Goal: Information Seeking & Learning: Compare options

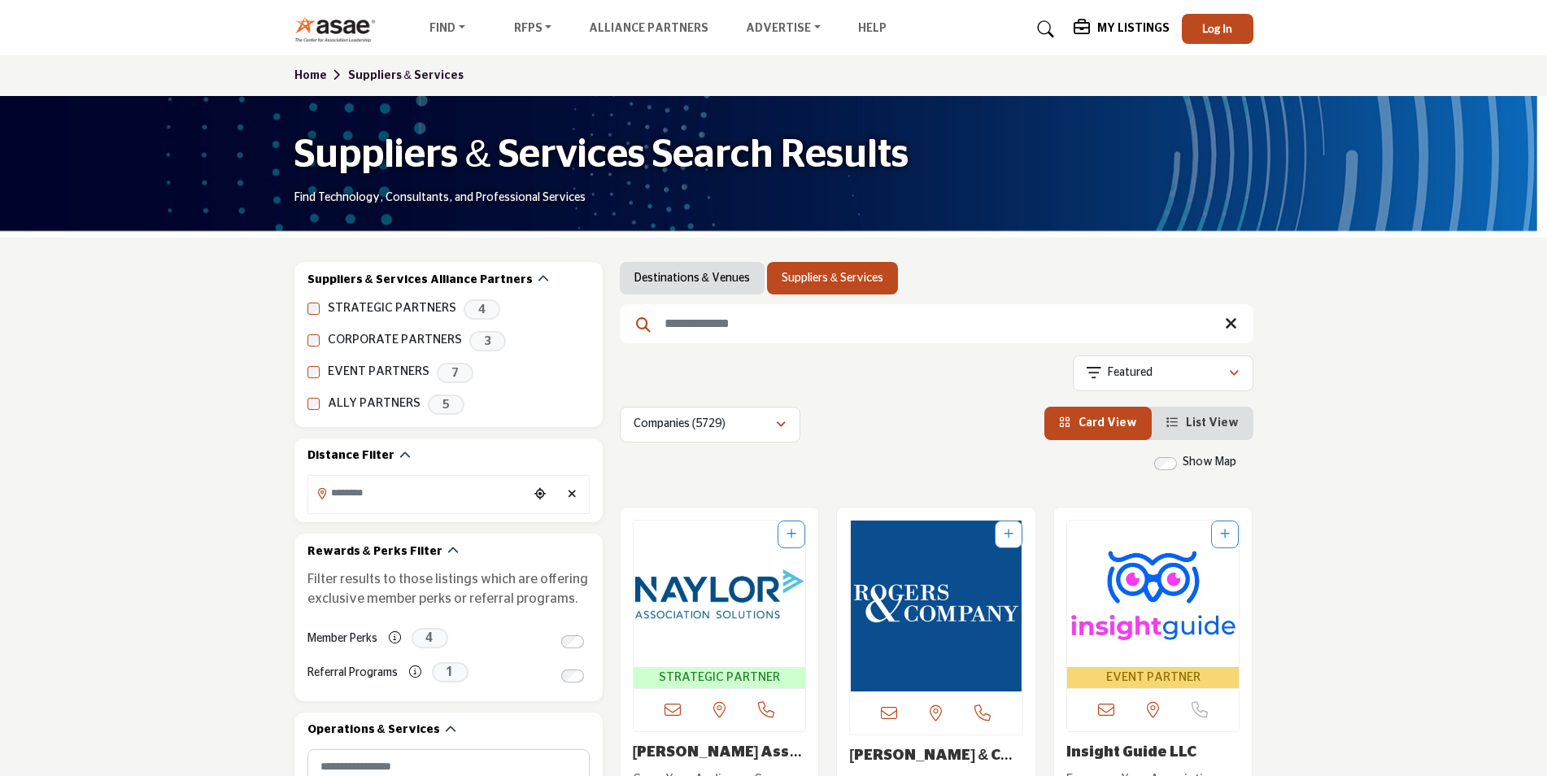
click at [686, 331] on input "Search Keyword" at bounding box center [937, 323] width 634 height 39
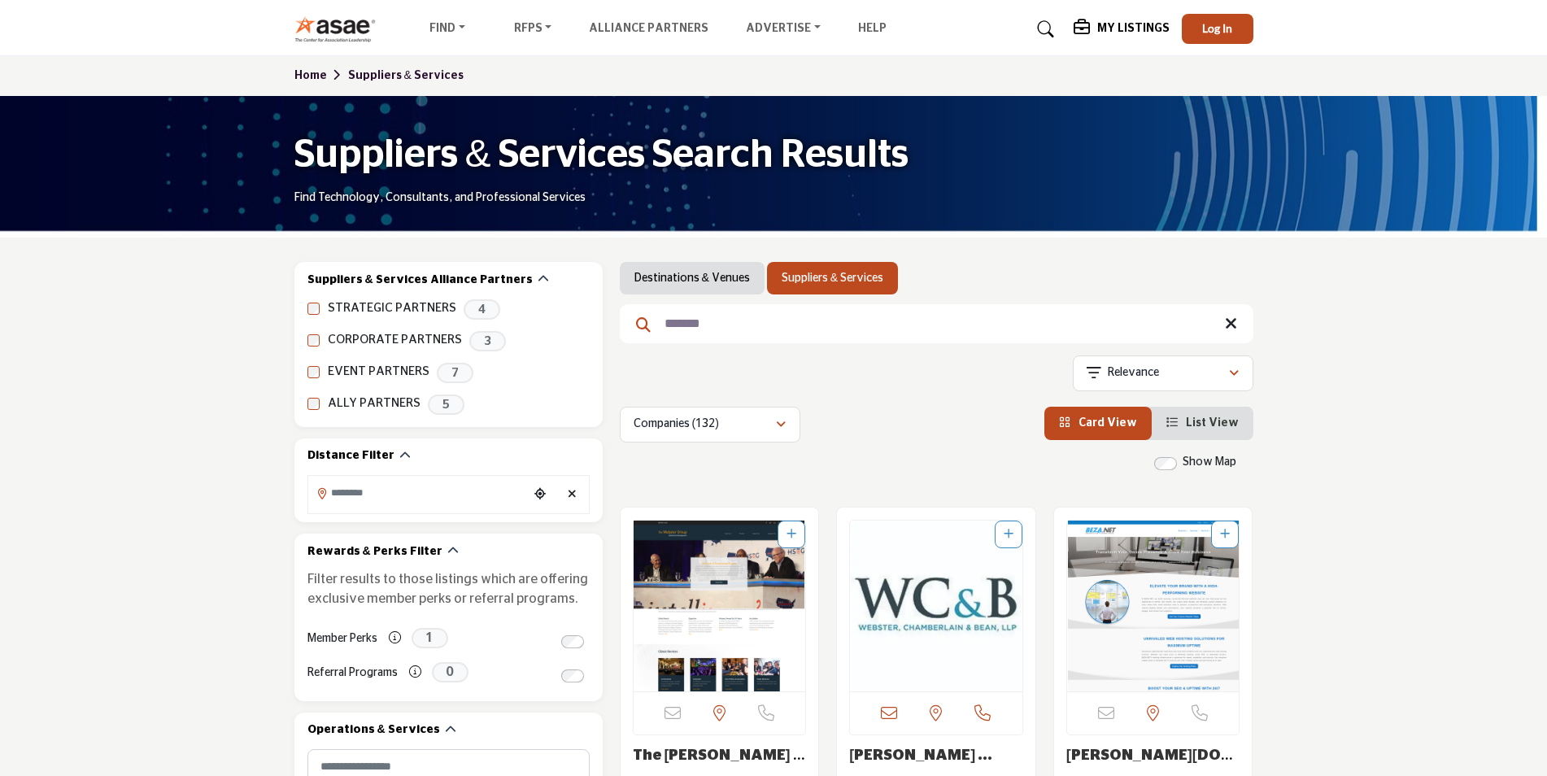
type input "*******"
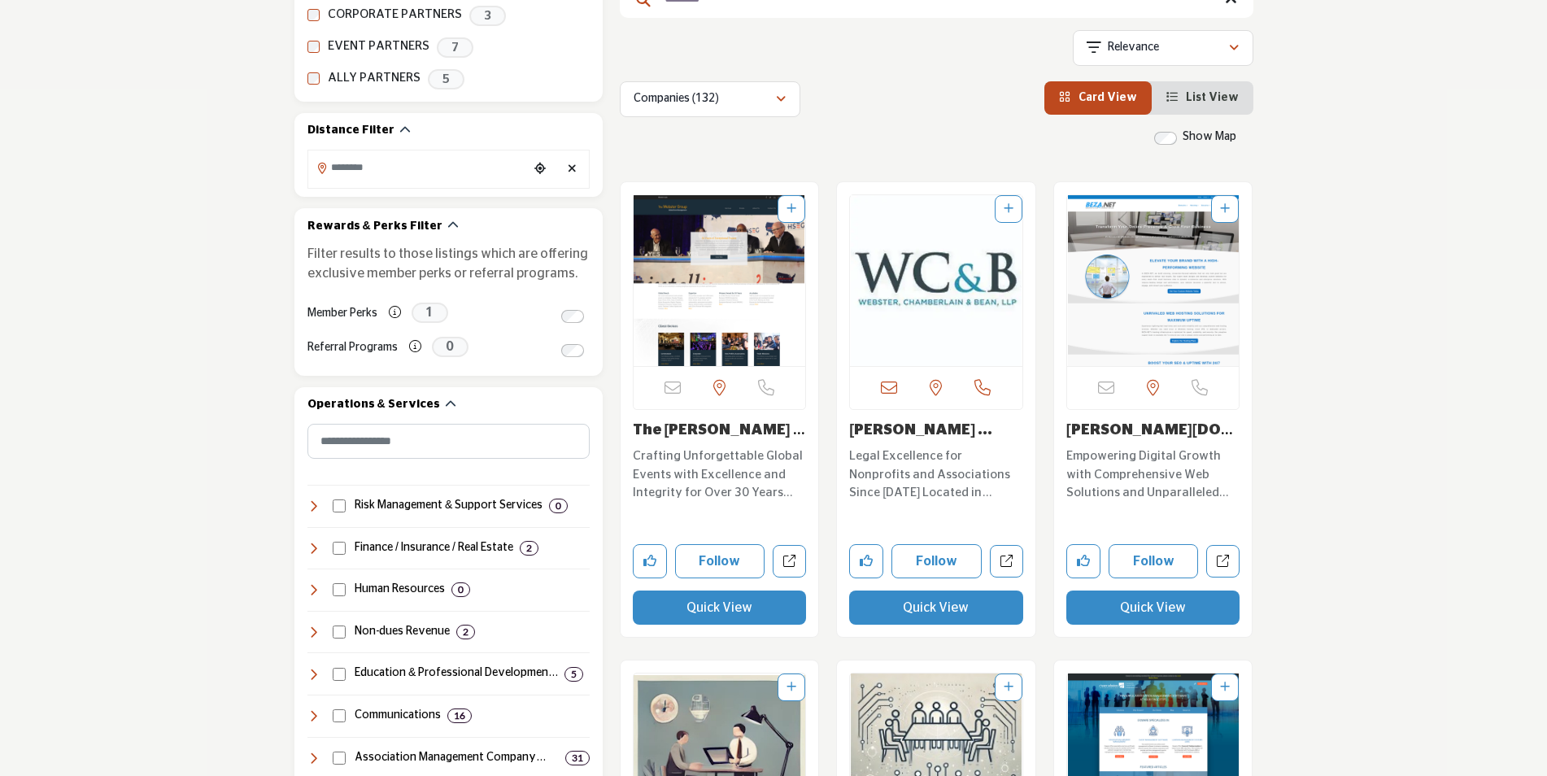
scroll to position [407, 0]
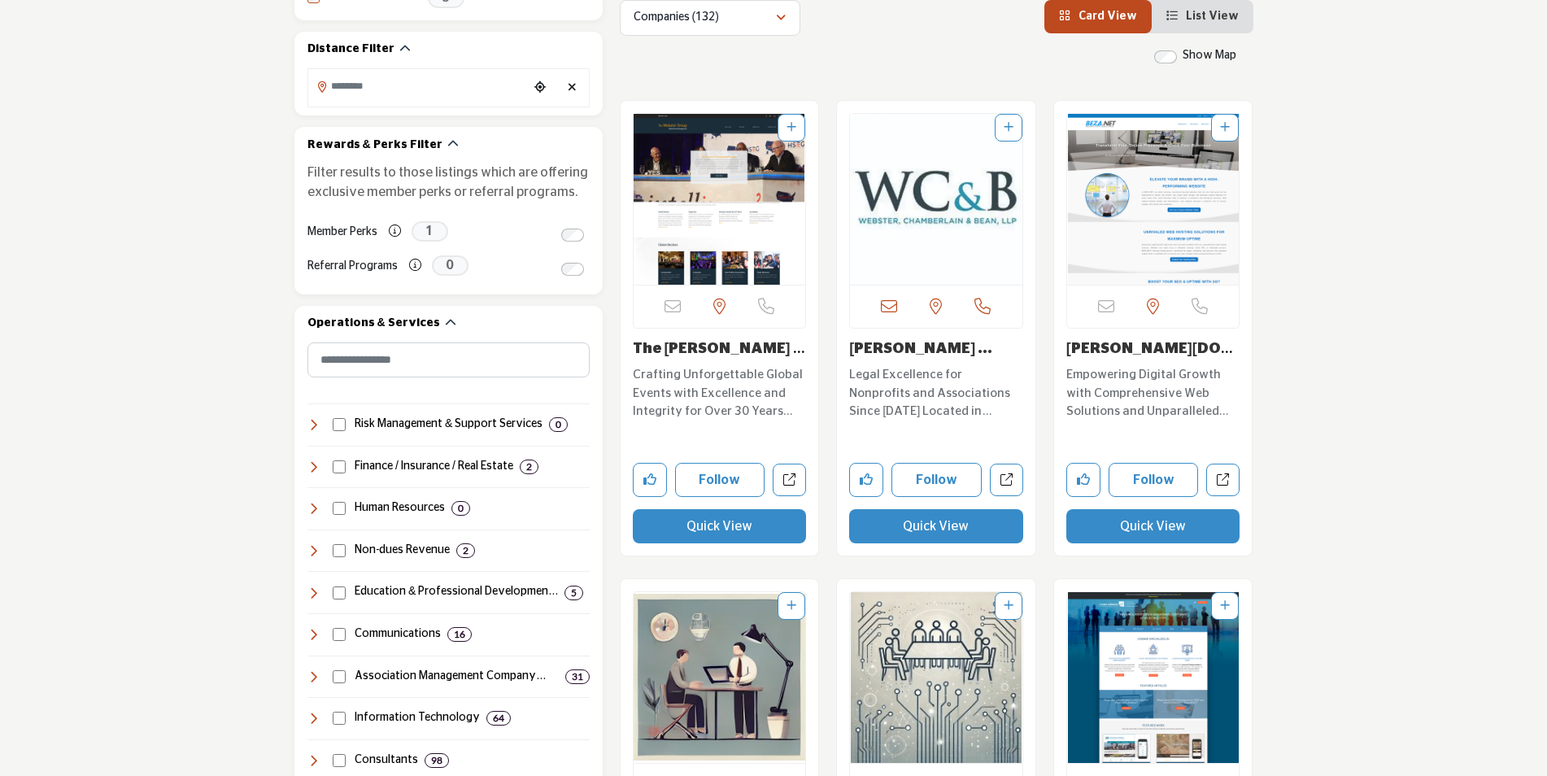
click at [735, 348] on link "The [PERSON_NAME] Group" at bounding box center [719, 358] width 172 height 33
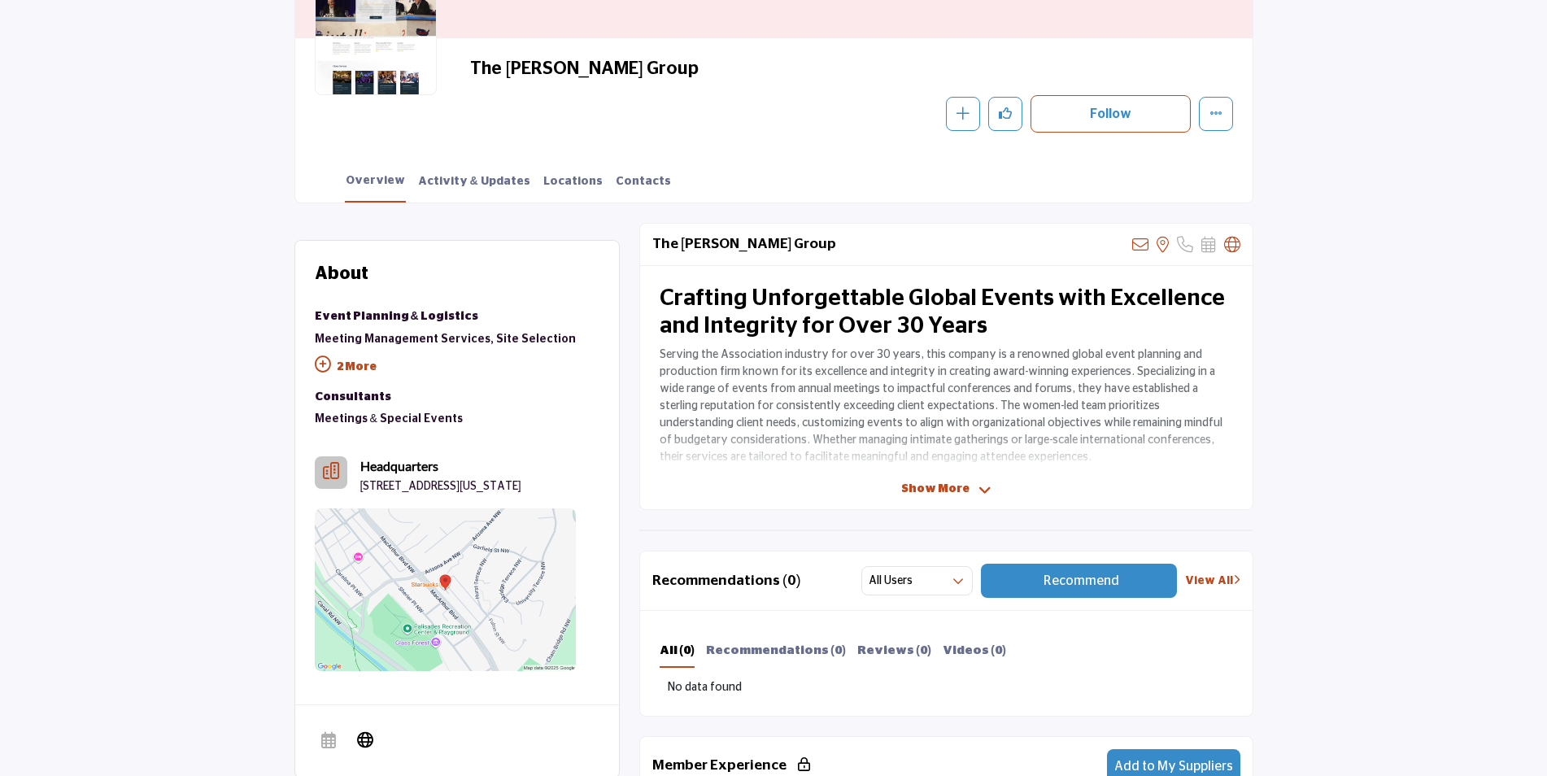
scroll to position [163, 0]
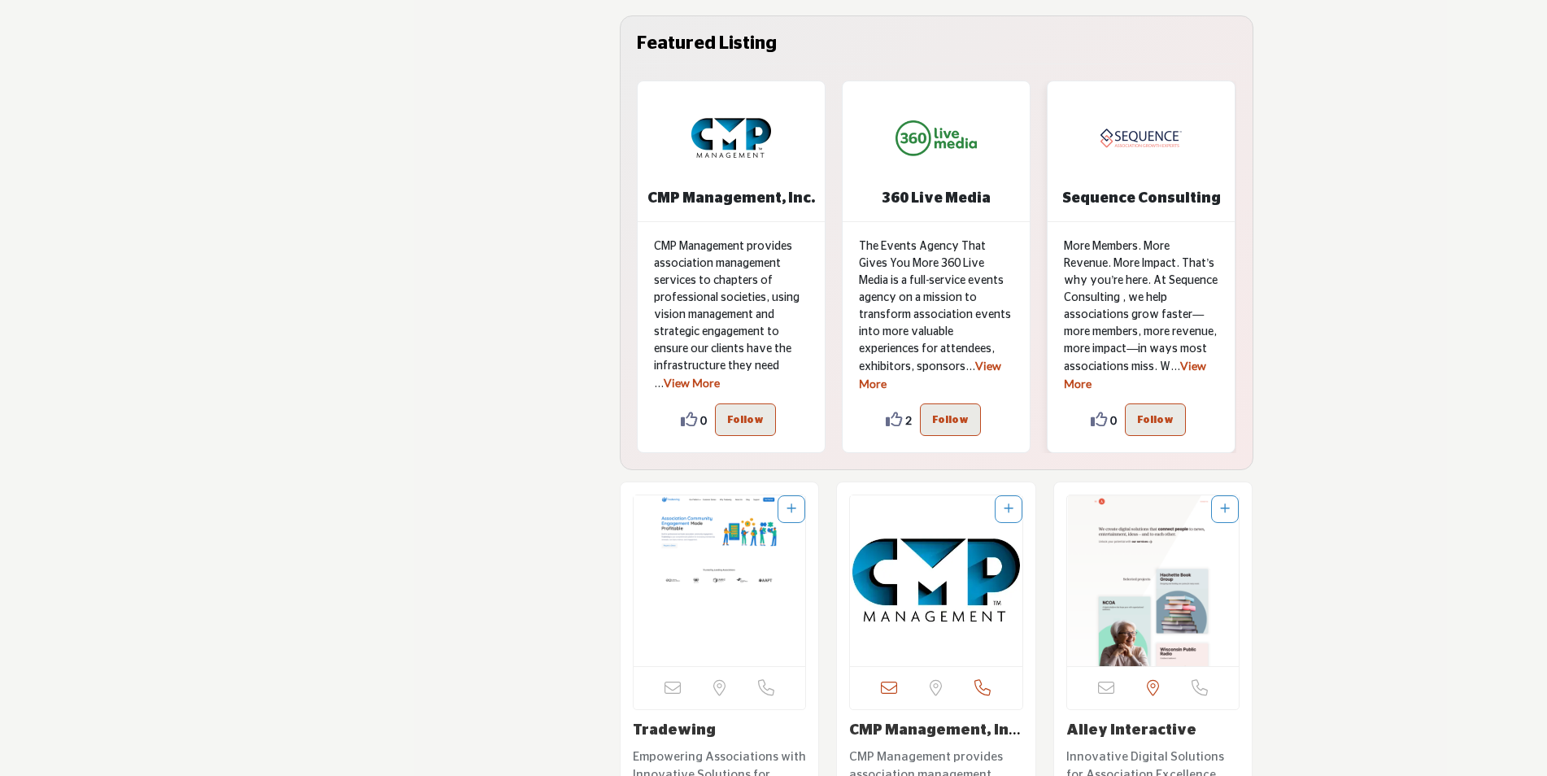
scroll to position [3822, 0]
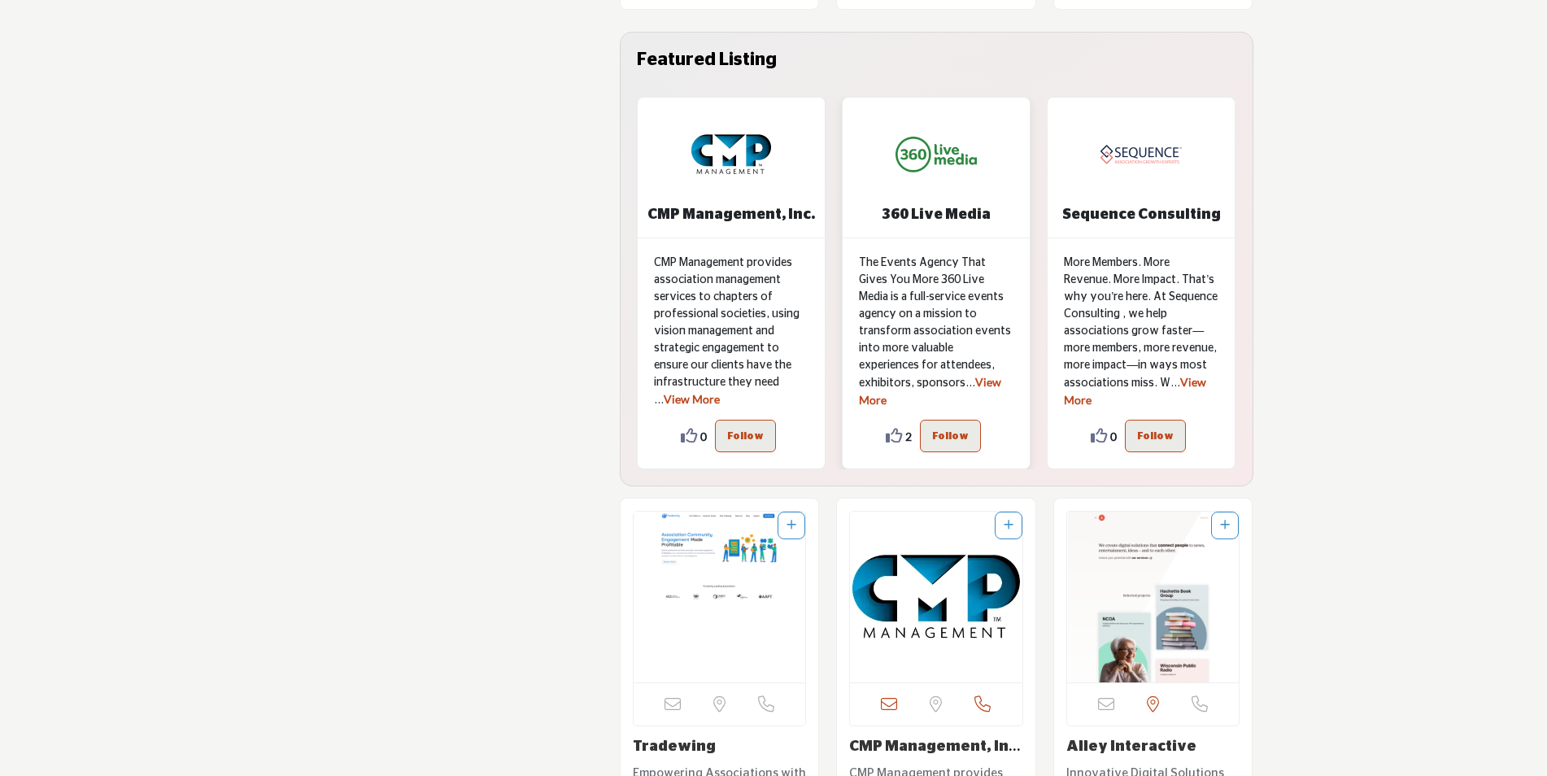
click at [960, 225] on div "360 Live Media" at bounding box center [936, 168] width 187 height 141
click at [918, 342] on p "The Events Agency That Gives You More 360 Live Media is a full-service events a…" at bounding box center [936, 332] width 155 height 155
click at [937, 388] on link "View More" at bounding box center [930, 391] width 142 height 32
click at [943, 207] on b "360 Live Media" at bounding box center [936, 214] width 109 height 15
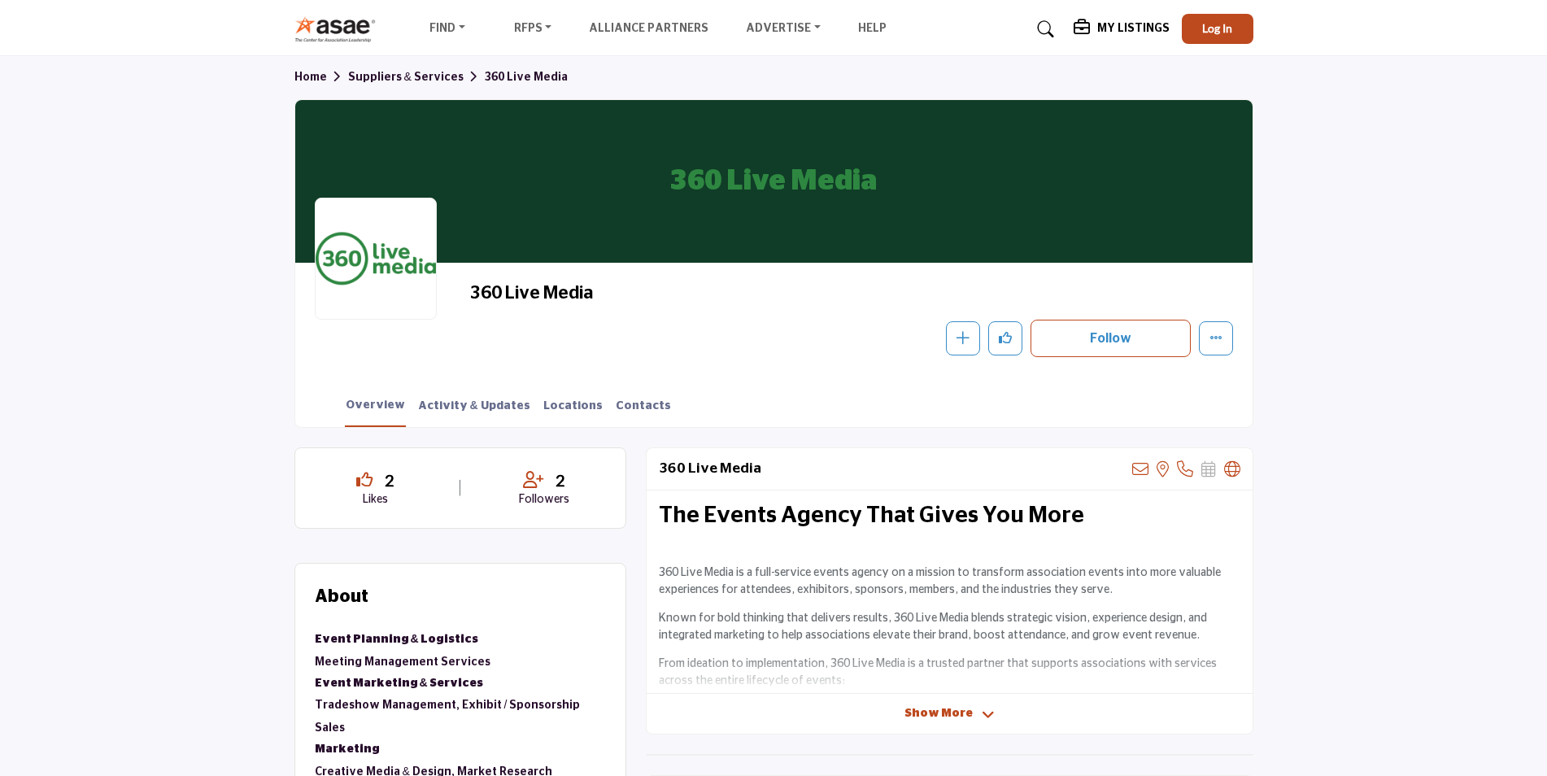
scroll to position [81, 0]
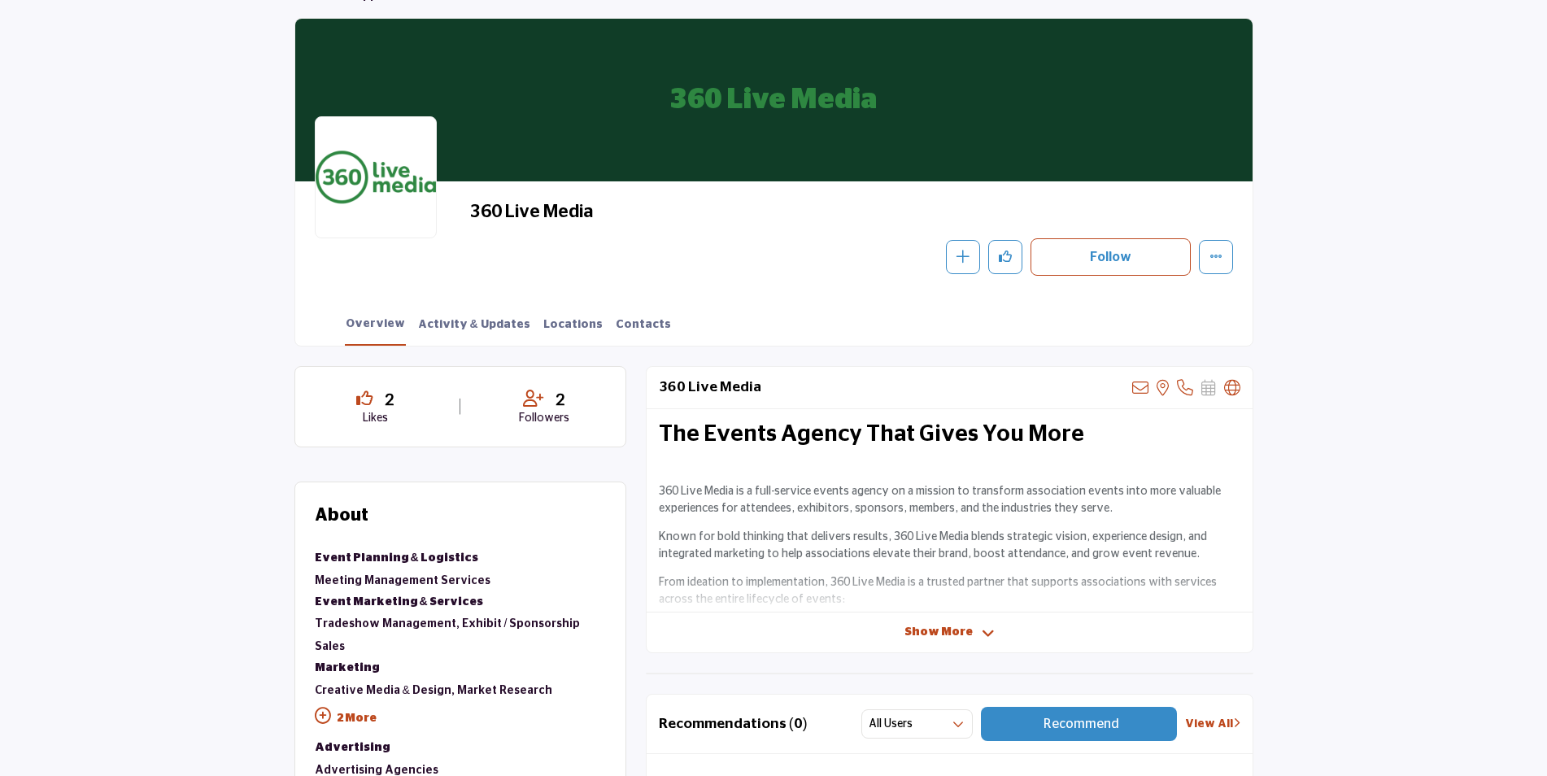
click at [908, 633] on span "Show More" at bounding box center [938, 632] width 68 height 17
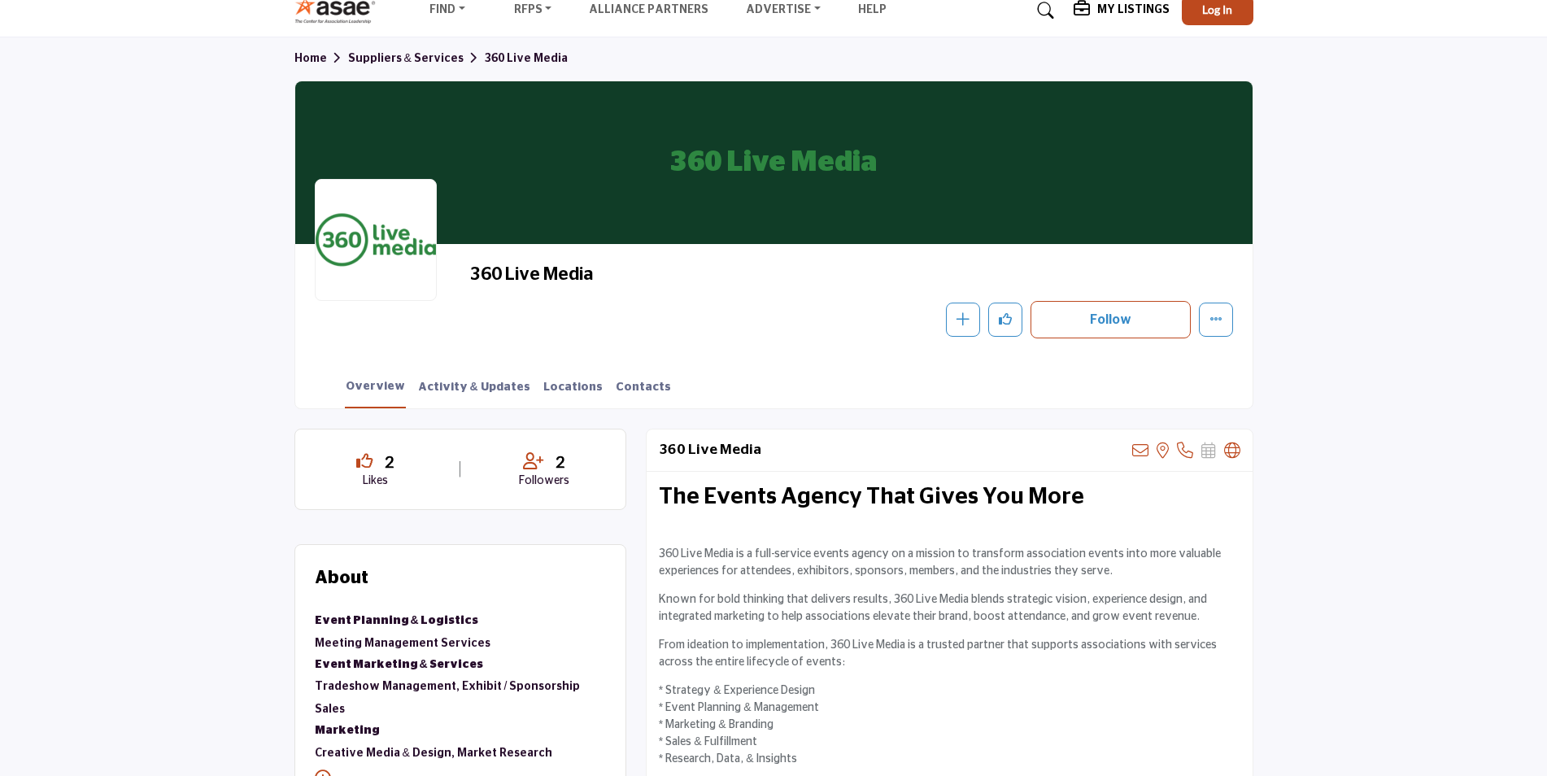
scroll to position [0, 0]
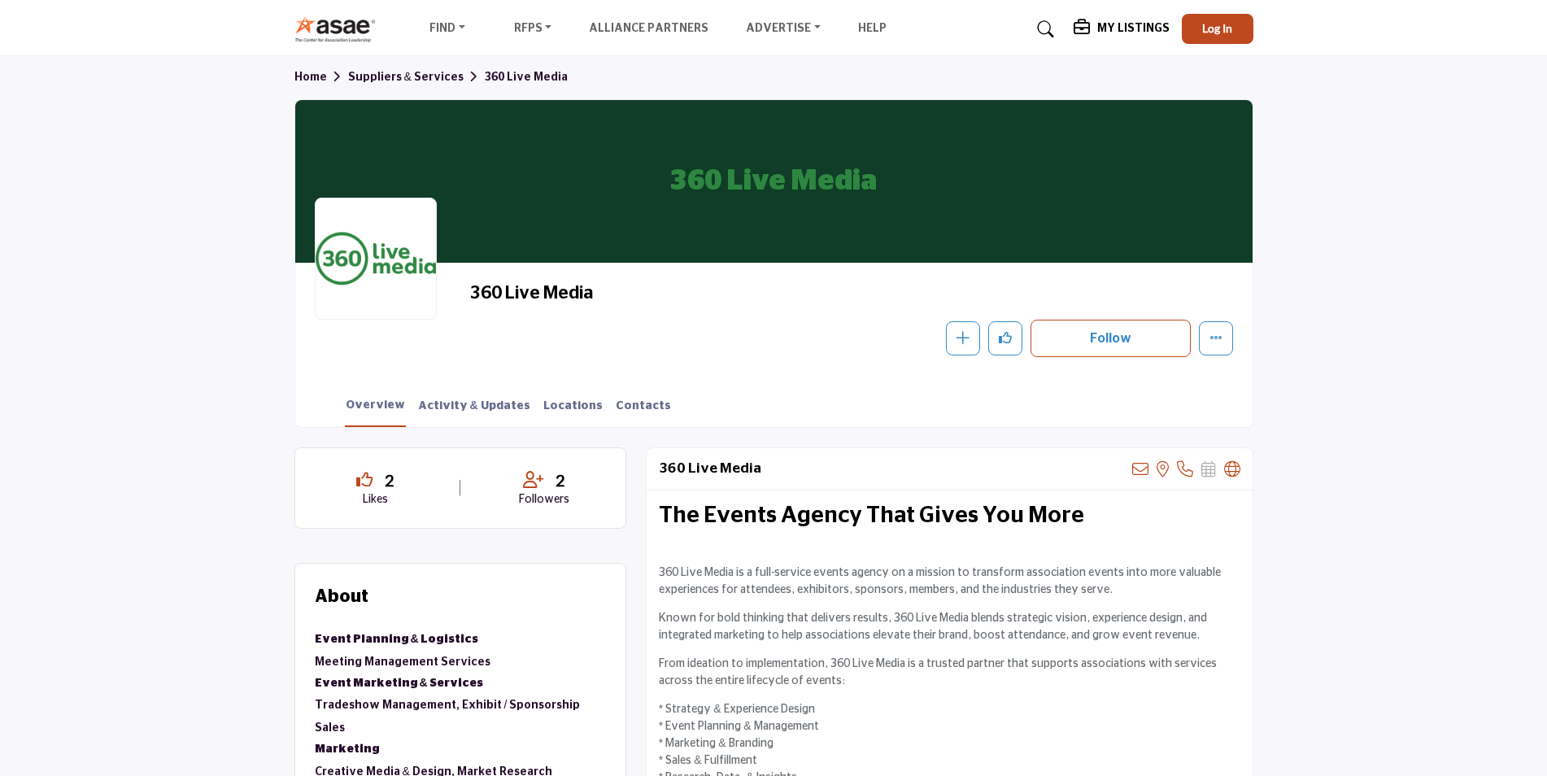
click at [375, 72] on link "Suppliers & Services" at bounding box center [416, 77] width 137 height 11
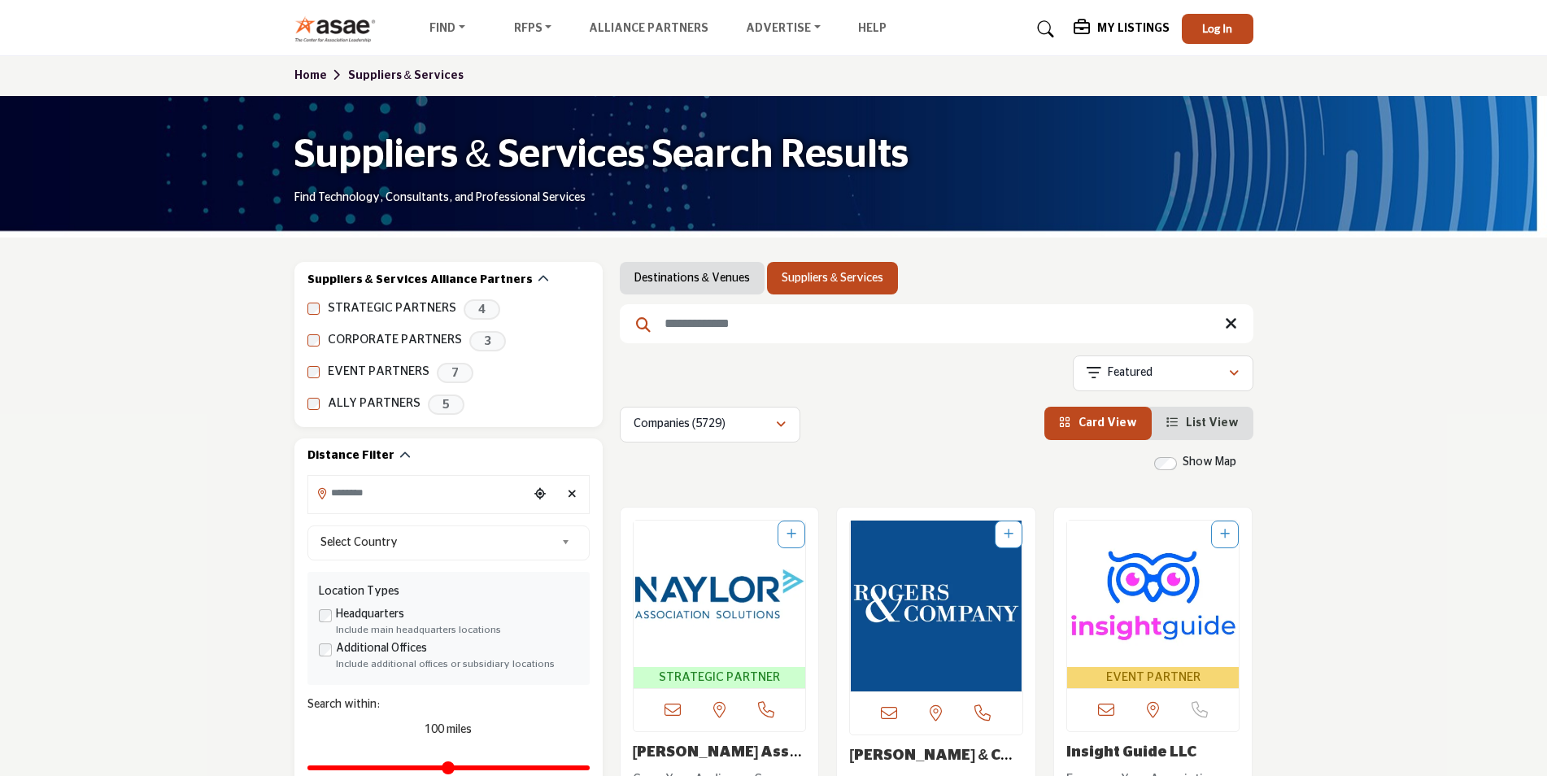
click at [799, 324] on input "Search Keyword" at bounding box center [937, 323] width 634 height 39
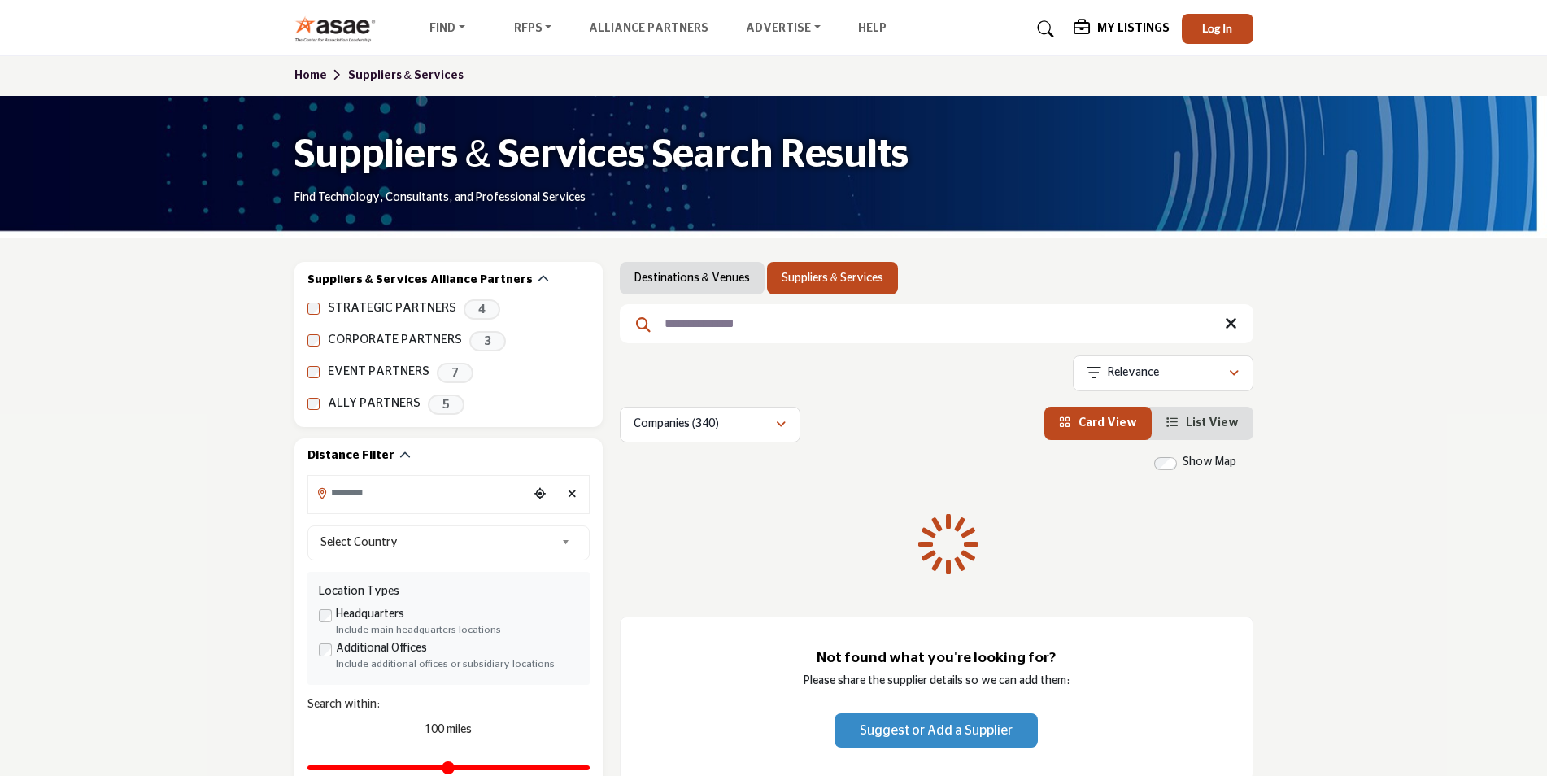
type input "**********"
